Goal: Information Seeking & Learning: Find specific page/section

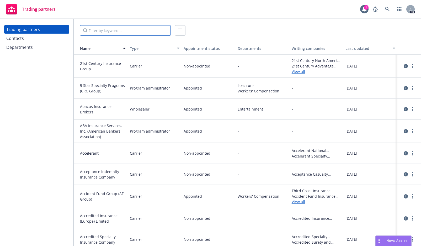
click at [152, 31] on input "Filter by keyword..." at bounding box center [125, 30] width 91 height 11
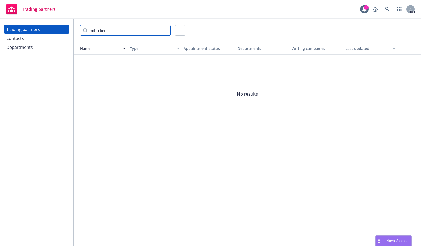
type input "embroker"
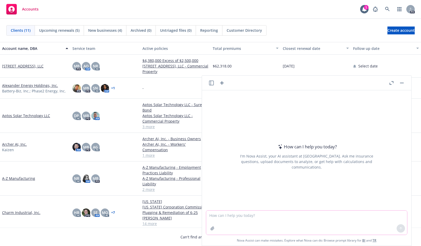
click at [259, 220] on textarea at bounding box center [306, 223] width 201 height 24
type textarea "who is canopy specialty llc"
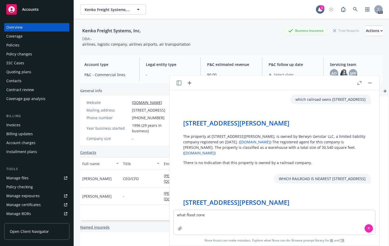
scroll to position [1246, 0]
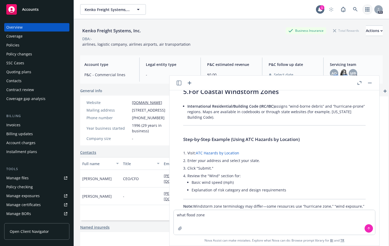
click at [365, 10] on icon "button" at bounding box center [367, 9] width 4 height 4
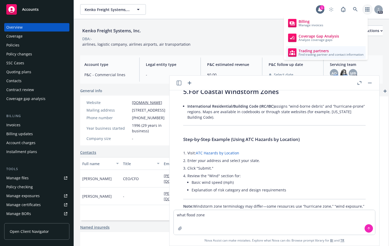
click at [320, 50] on span "Trading partners" at bounding box center [330, 51] width 65 height 4
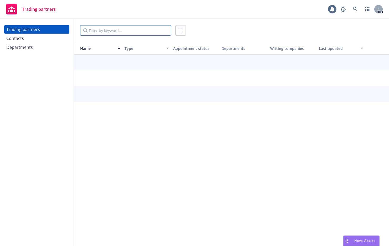
click at [104, 30] on input "Filter by keyword..." at bounding box center [125, 30] width 91 height 11
type input "parsyl"
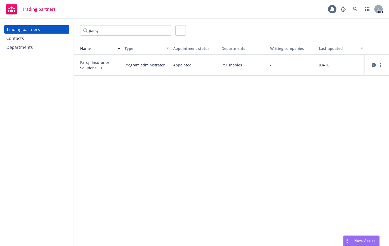
drag, startPoint x: 169, startPoint y: 65, endPoint x: 285, endPoint y: 67, distance: 116.6
click at [169, 65] on div "Program administrator" at bounding box center [146, 65] width 49 height 21
click at [380, 64] on icon "more" at bounding box center [380, 65] width 1 height 4
click at [351, 87] on link "View departments" at bounding box center [354, 86] width 59 height 11
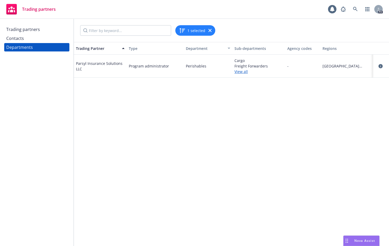
click at [242, 71] on link "View all" at bounding box center [258, 72] width 49 height 6
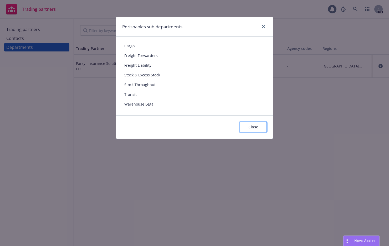
click at [246, 128] on button "Close" at bounding box center [252, 127] width 27 height 11
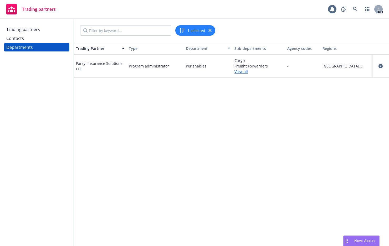
click at [383, 66] on link "circleInformation" at bounding box center [380, 66] width 6 height 6
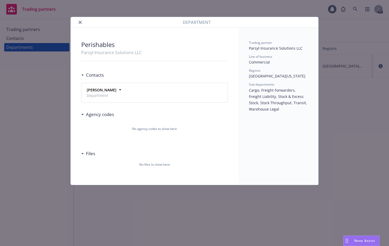
click at [94, 93] on span "Department" at bounding box center [102, 96] width 30 height 6
click at [44, 157] on div "Department Perishables Parsyl Insurance Solutions LLC Contacts Gabrielle Brisse…" at bounding box center [194, 123] width 389 height 246
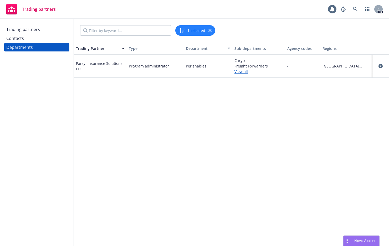
click at [264, 240] on div "Trading Partner Type Department Sub-departments Agency codes Regions Parsyl Ins…" at bounding box center [231, 144] width 315 height 204
click at [198, 141] on div "Trading Partner Type Department Sub-departments Agency codes Regions Parsyl Ins…" at bounding box center [231, 144] width 315 height 204
click at [21, 39] on div "Contacts" at bounding box center [15, 38] width 18 height 8
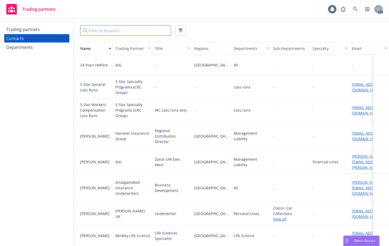
click at [118, 28] on input "Filter by keyword..." at bounding box center [125, 30] width 91 height 11
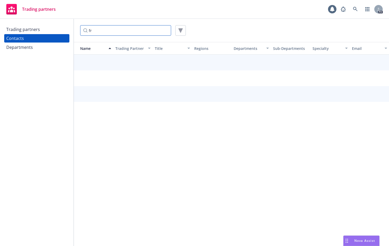
type input "f"
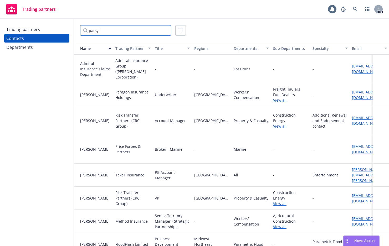
type input "parsyl"
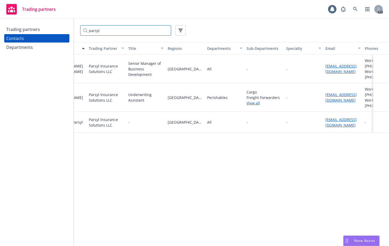
scroll to position [0, 27]
drag, startPoint x: 181, startPoint y: 240, endPoint x: 144, endPoint y: 235, distance: 36.8
click at [145, 236] on div "Name Trading Partner Title Regions Departments Sub-Departments Specialty Email …" at bounding box center [231, 144] width 315 height 204
click at [17, 47] on div "Departments" at bounding box center [19, 47] width 27 height 8
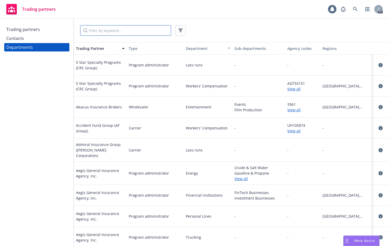
click at [123, 28] on input "Filter by keyword..." at bounding box center [125, 30] width 91 height 11
type input "parsyl"
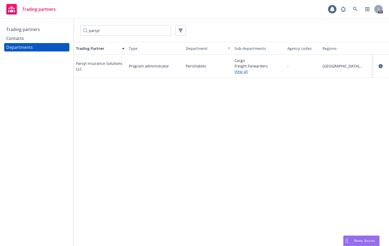
click at [244, 74] on link "View all" at bounding box center [258, 72] width 49 height 6
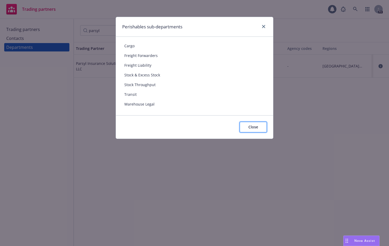
click at [253, 127] on span "Close" at bounding box center [253, 126] width 10 height 5
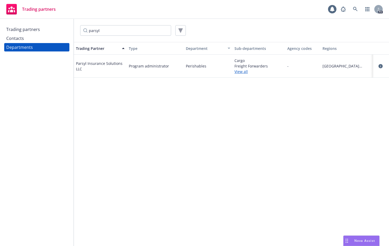
click at [30, 24] on div "Trading partners Contacts Departments" at bounding box center [37, 132] width 74 height 227
click at [379, 67] on icon "circleInformation" at bounding box center [380, 66] width 4 height 4
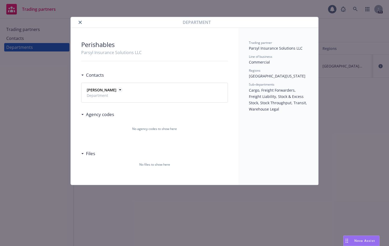
click at [98, 88] on strong "Gabrielle Brissette" at bounding box center [102, 89] width 30 height 5
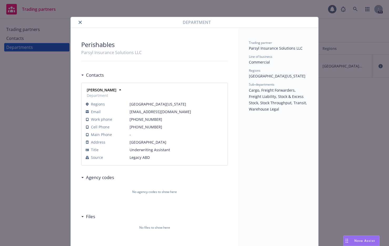
drag, startPoint x: 229, startPoint y: 180, endPoint x: 223, endPoint y: 173, distance: 9.9
click at [228, 178] on div "Perishables Parsyl Insurance Solutions LLC Contacts Gabrielle Brissette Departm…" at bounding box center [155, 138] width 168 height 220
click at [77, 22] on button "close" at bounding box center [80, 22] width 6 height 6
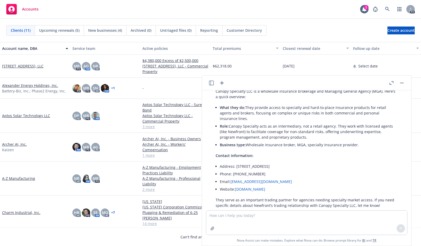
scroll to position [37, 0]
